Goal: Find contact information: Find contact information

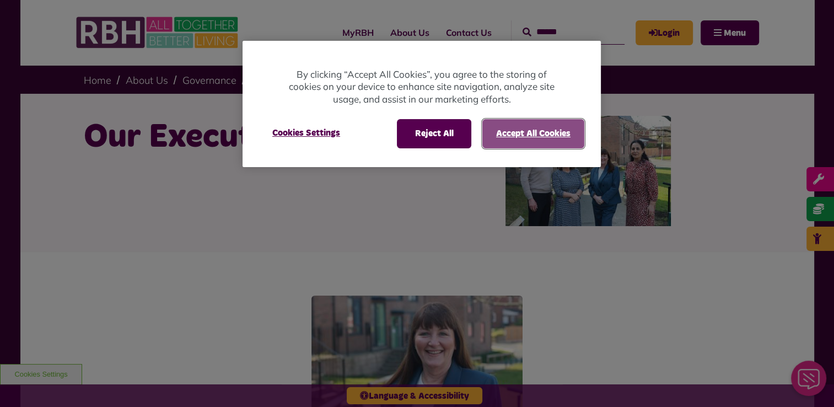
click at [516, 123] on button "Accept All Cookies" at bounding box center [533, 133] width 102 height 29
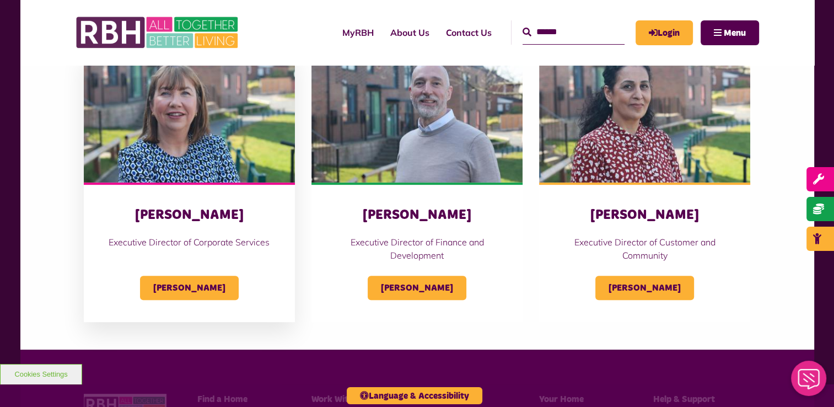
scroll to position [535, 0]
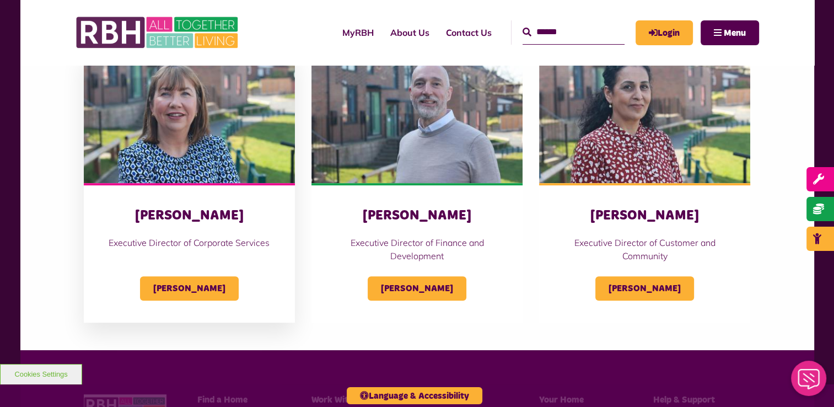
click at [183, 217] on h3 "[PERSON_NAME]" at bounding box center [189, 215] width 167 height 17
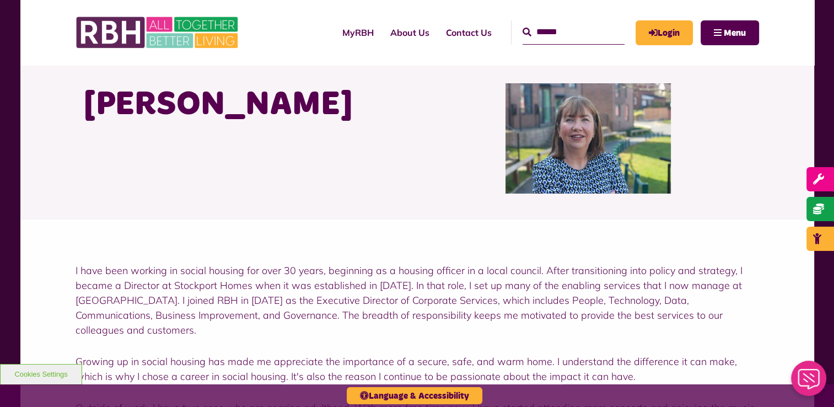
scroll to position [9, 0]
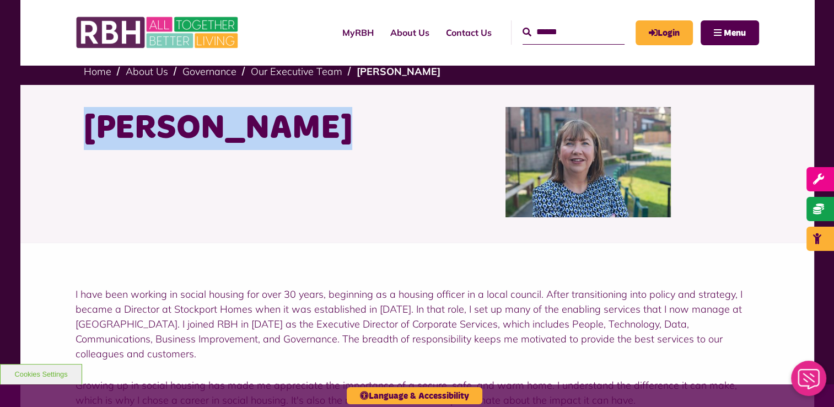
drag, startPoint x: 300, startPoint y: 148, endPoint x: 90, endPoint y: 129, distance: 210.8
click at [90, 129] on h1 "[PERSON_NAME]" at bounding box center [246, 128] width 325 height 43
drag, startPoint x: 90, startPoint y: 129, endPoint x: 300, endPoint y: 171, distance: 213.6
click at [300, 171] on div "[PERSON_NAME]" at bounding box center [246, 162] width 342 height 110
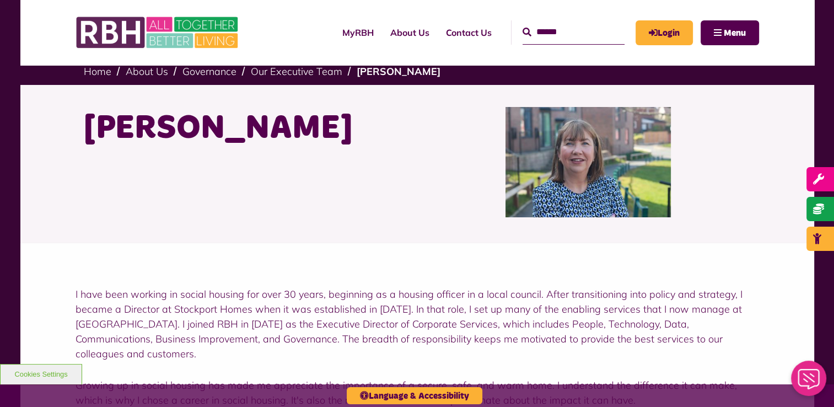
click at [306, 129] on h1 "[PERSON_NAME]" at bounding box center [246, 128] width 325 height 43
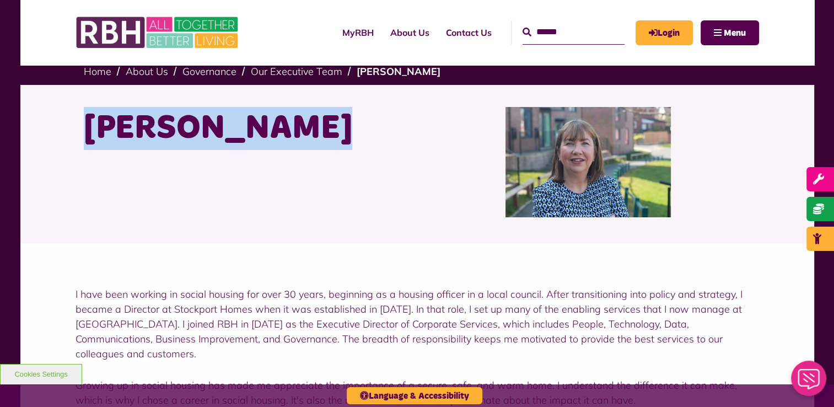
drag, startPoint x: 306, startPoint y: 129, endPoint x: 67, endPoint y: 107, distance: 240.2
click at [67, 107] on div "[PERSON_NAME]" at bounding box center [417, 164] width 794 height 158
copy div "[PERSON_NAME]"
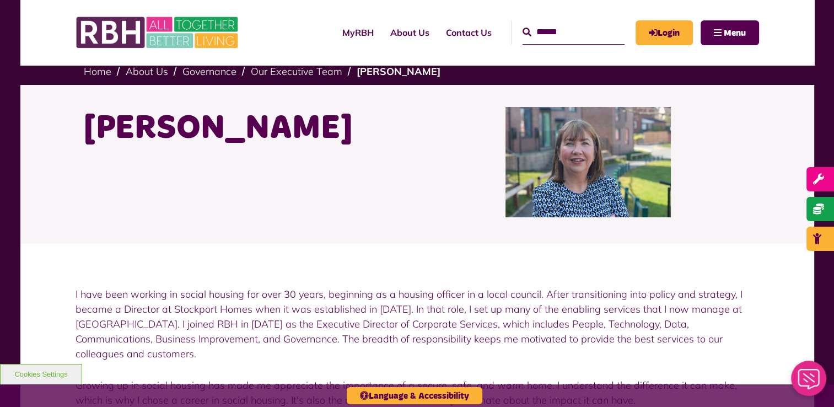
click at [423, 225] on div "[PERSON_NAME]" at bounding box center [416, 162] width 683 height 154
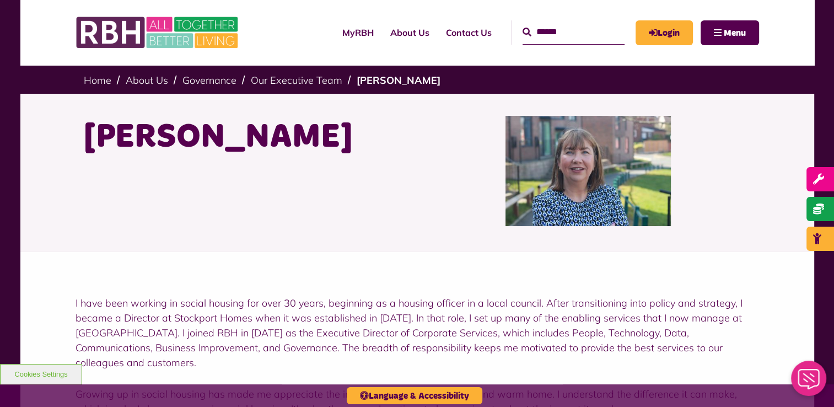
scroll to position [0, 0]
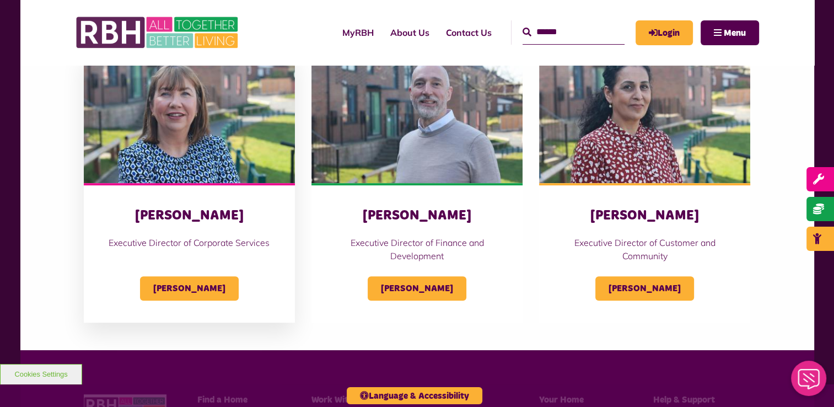
click at [148, 247] on p "Executive Director of Corporate Services" at bounding box center [189, 242] width 167 height 13
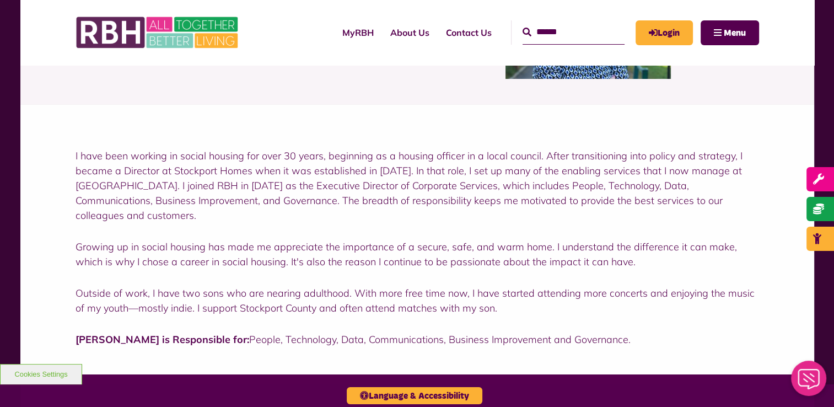
scroll to position [148, 0]
click at [290, 181] on p "I have been working in social housing for over 30 years, beginning as a housing…" at bounding box center [416, 185] width 683 height 74
drag, startPoint x: 286, startPoint y: 182, endPoint x: 465, endPoint y: 185, distance: 179.1
click at [465, 185] on p "I have been working in social housing for over 30 years, beginning as a housing…" at bounding box center [416, 185] width 683 height 74
copy p "Executive Director of Corporate Services"
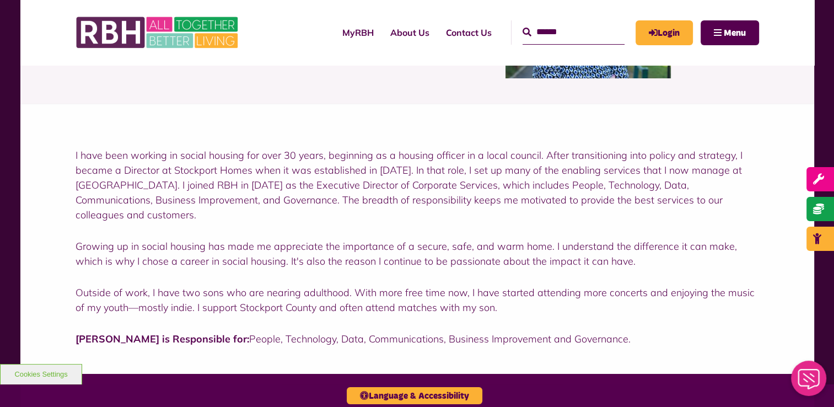
click at [524, 198] on p "I have been working in social housing for over 30 years, beginning as a housing…" at bounding box center [416, 185] width 683 height 74
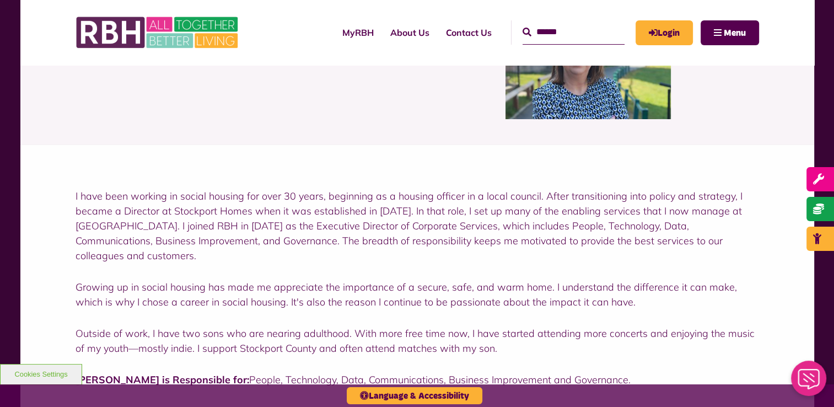
scroll to position [107, 0]
